Goal: Connect with others: Participate in discussion

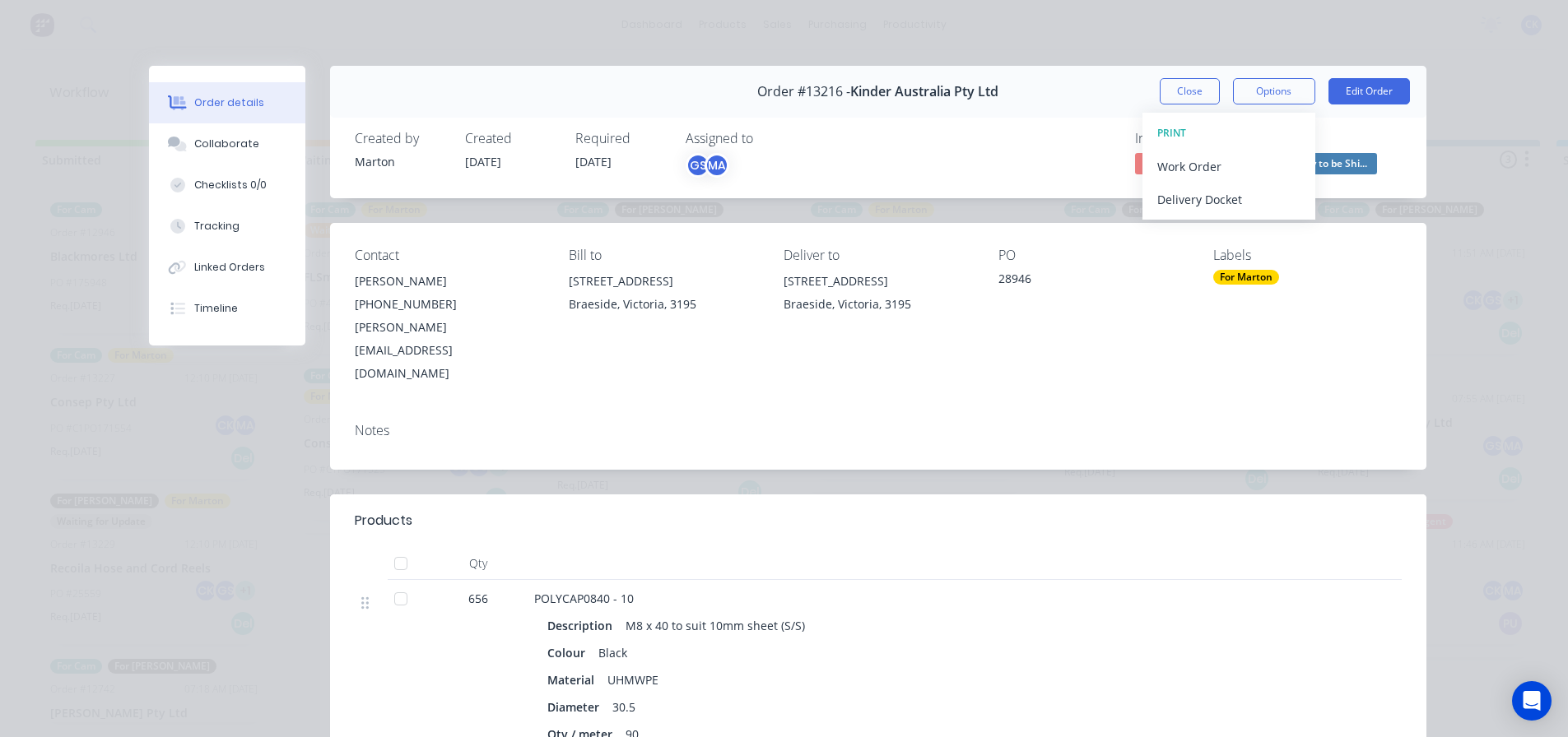
scroll to position [16, 0]
click at [1172, 83] on button "Close" at bounding box center [1190, 92] width 60 height 26
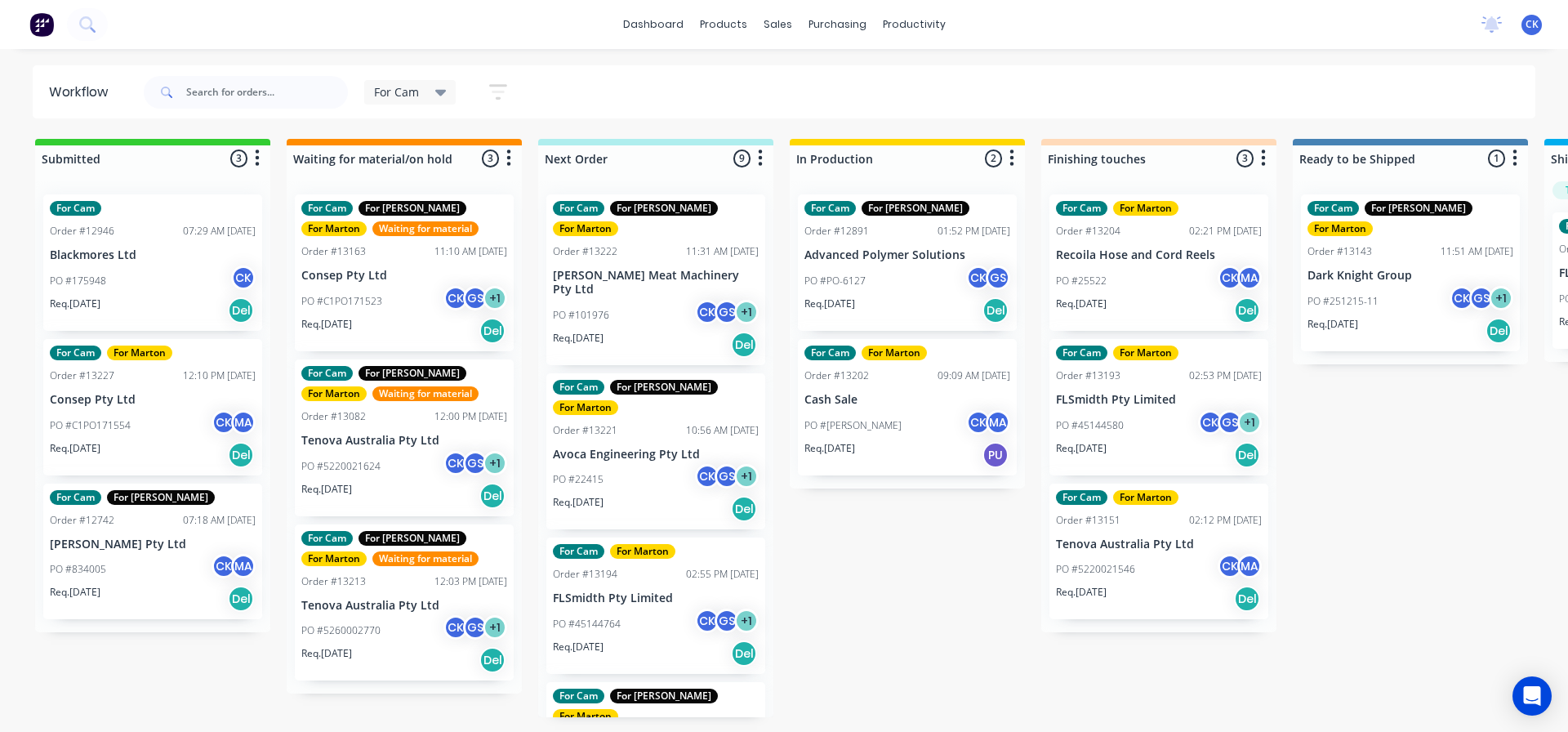
click at [869, 276] on div "PO #PO-6127 CK GS" at bounding box center [907, 281] width 206 height 31
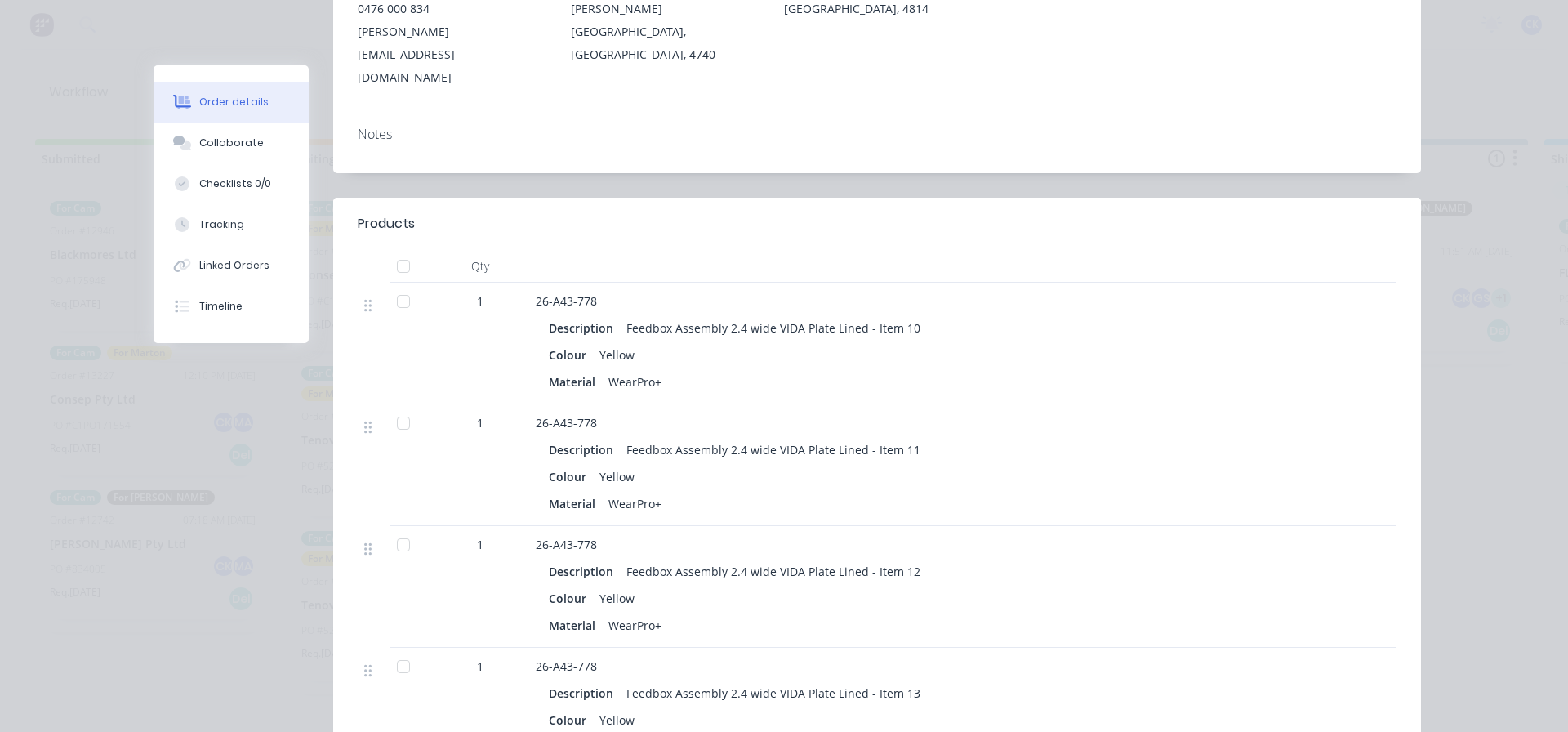
scroll to position [327, 0]
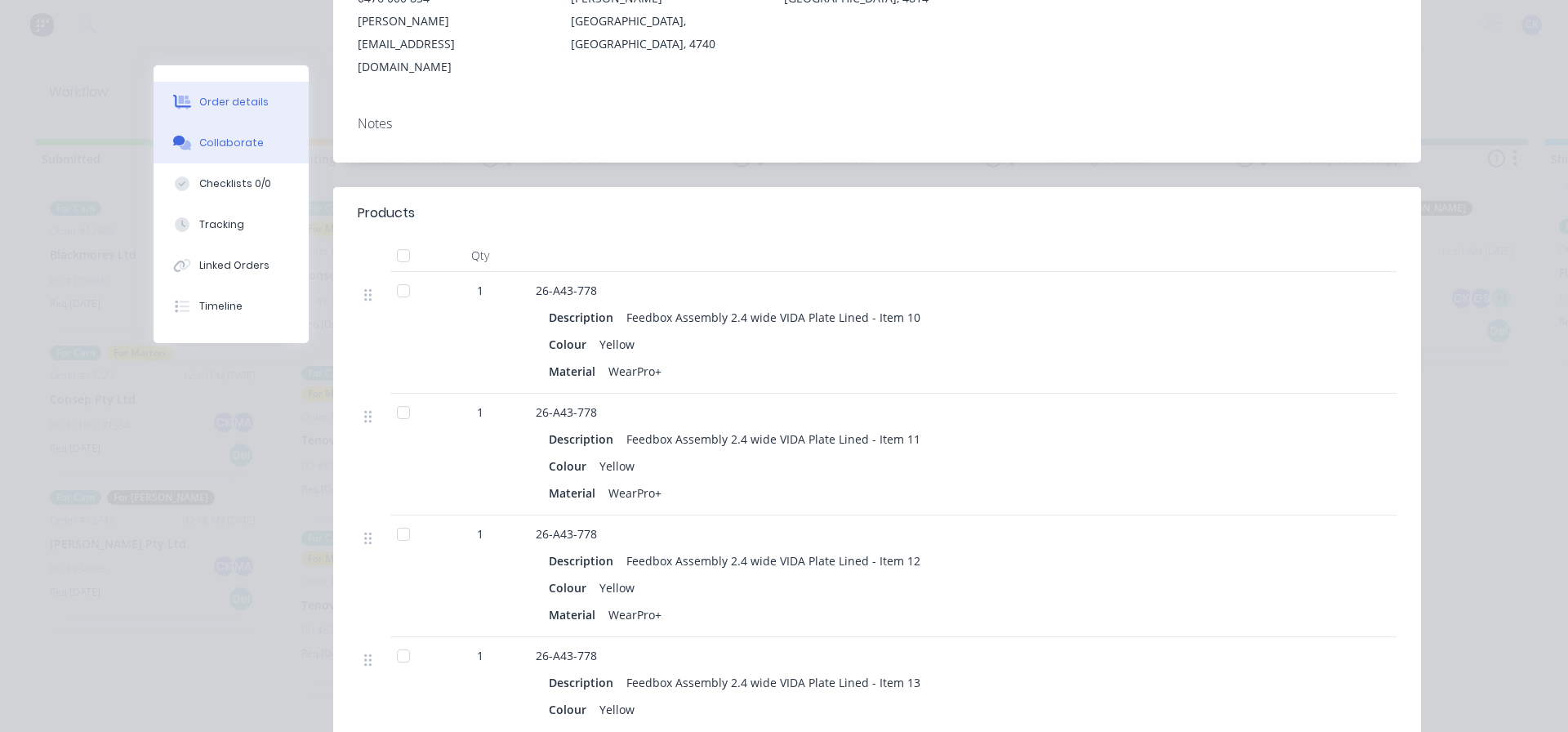
click at [229, 130] on button "Collaborate" at bounding box center [230, 143] width 155 height 41
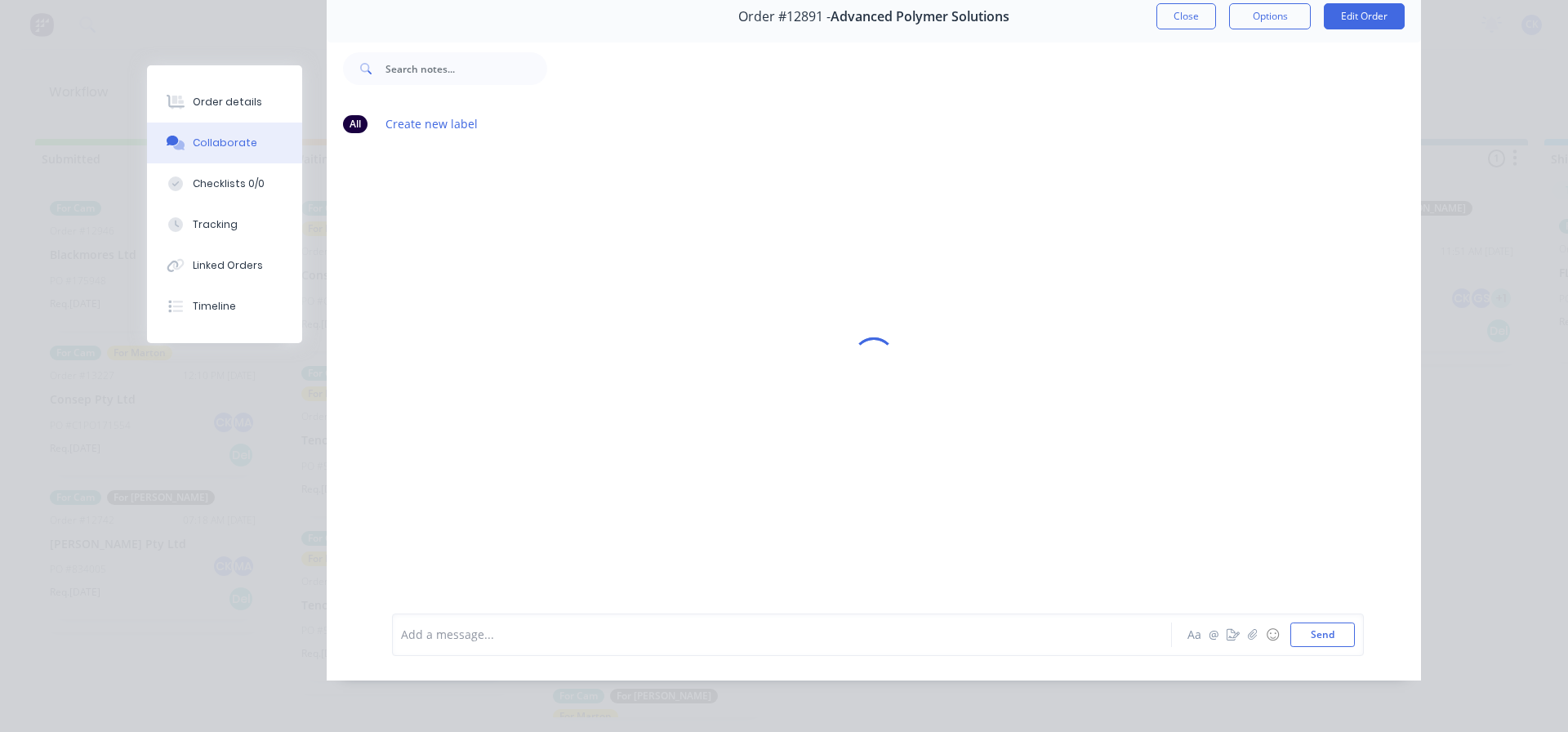
scroll to position [0, 0]
